Goal: Find contact information: Find contact information

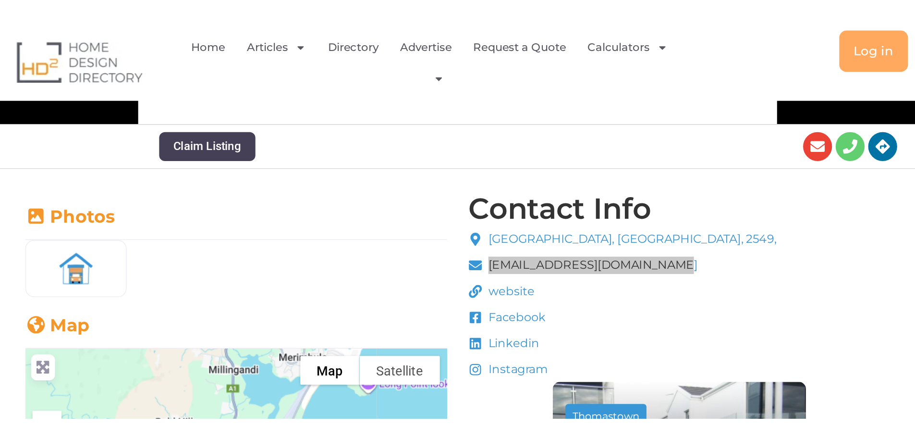
scroll to position [144, 0]
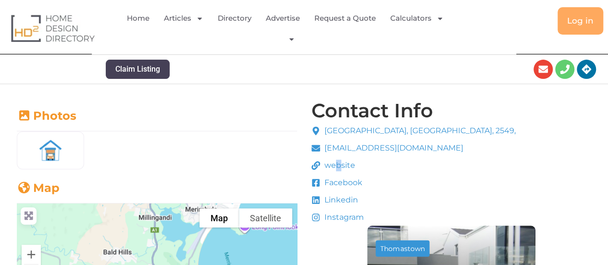
click at [339, 166] on span "website" at bounding box center [338, 165] width 33 height 12
click at [313, 161] on icon at bounding box center [315, 165] width 9 height 9
click at [317, 167] on icon at bounding box center [315, 165] width 9 height 9
click at [329, 181] on span "Facebook" at bounding box center [342, 183] width 40 height 12
click at [319, 182] on icon at bounding box center [315, 182] width 9 height 9
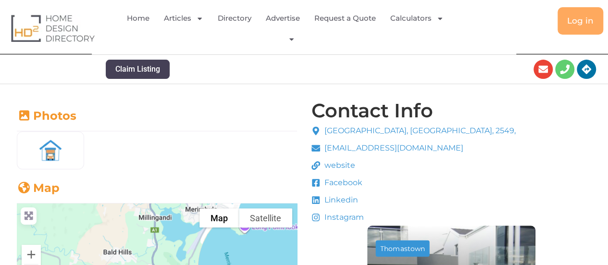
click at [318, 200] on icon at bounding box center [315, 199] width 9 height 9
click at [317, 217] on icon at bounding box center [316, 217] width 8 height 8
drag, startPoint x: 361, startPoint y: 130, endPoint x: 351, endPoint y: 130, distance: 10.1
click at [361, 130] on span "[GEOGRAPHIC_DATA], [GEOGRAPHIC_DATA], 2549," at bounding box center [419, 131] width 194 height 12
